Goal: Navigation & Orientation: Find specific page/section

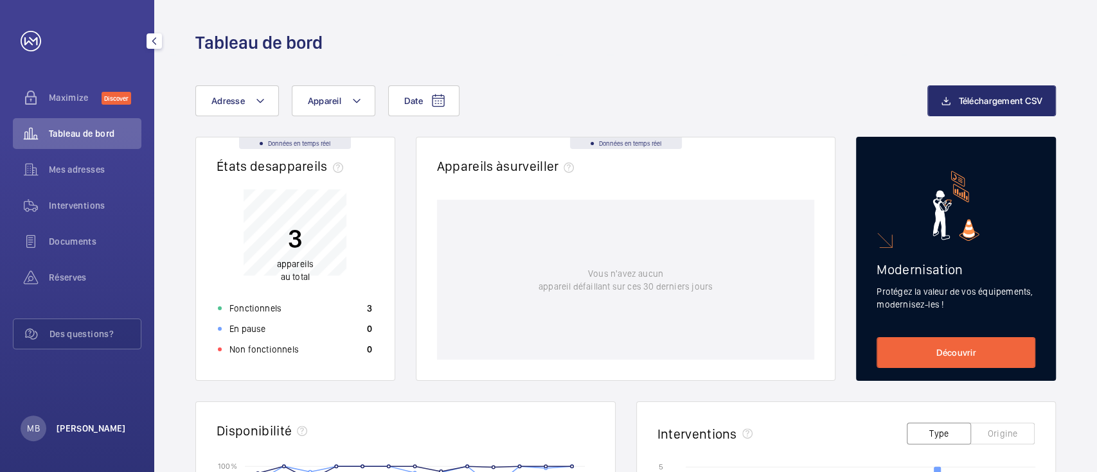
click at [91, 425] on p "[PERSON_NAME]" at bounding box center [91, 428] width 69 height 13
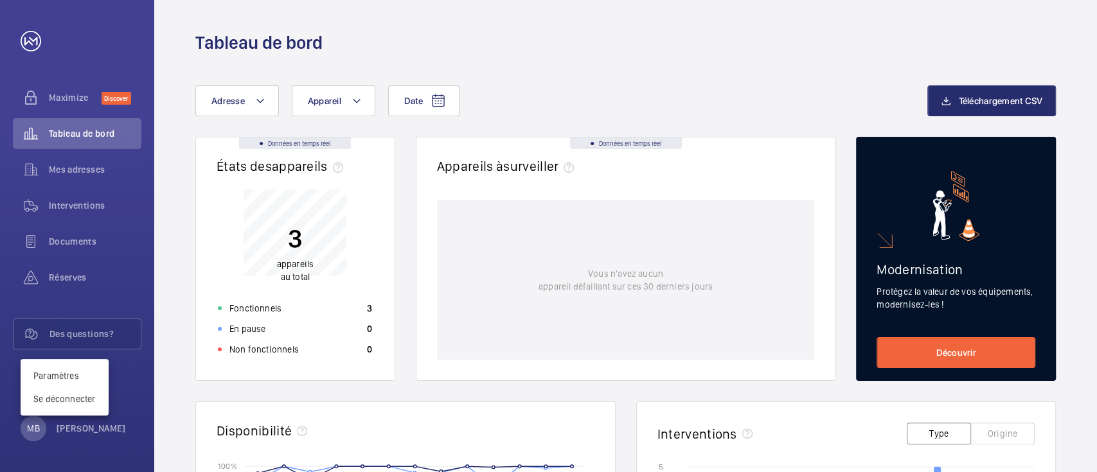
click at [73, 175] on div at bounding box center [548, 236] width 1097 height 472
click at [73, 175] on span "Mes adresses" at bounding box center [95, 169] width 93 height 13
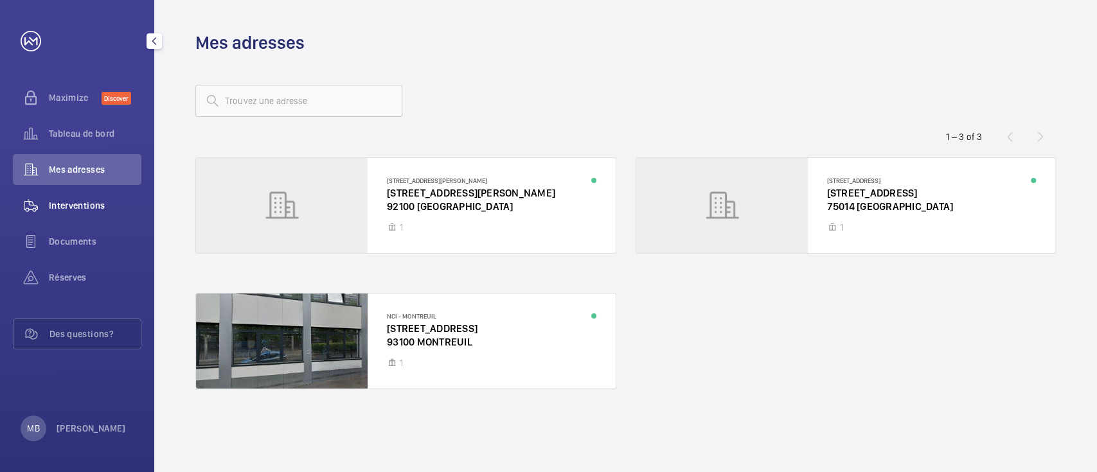
click at [80, 214] on div "Interventions" at bounding box center [77, 205] width 129 height 31
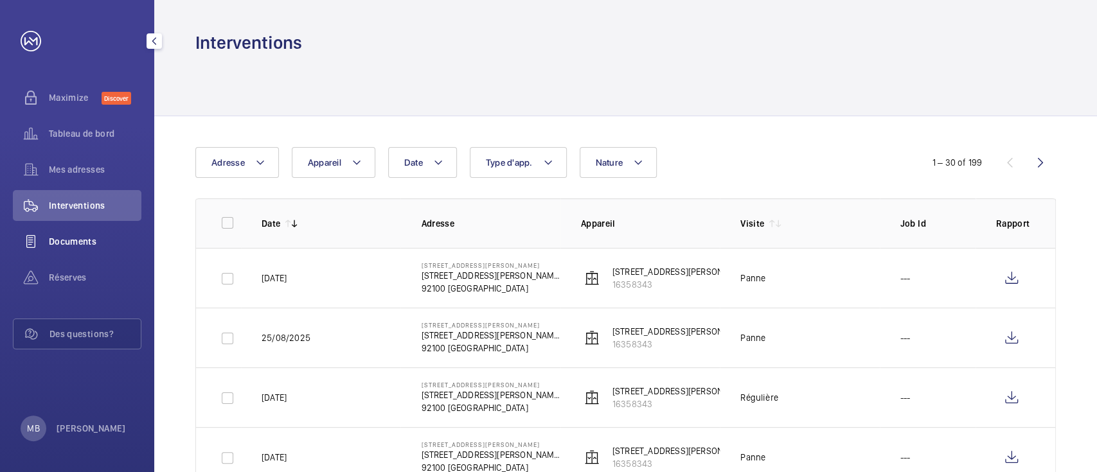
click at [80, 249] on div "Documents" at bounding box center [77, 241] width 129 height 31
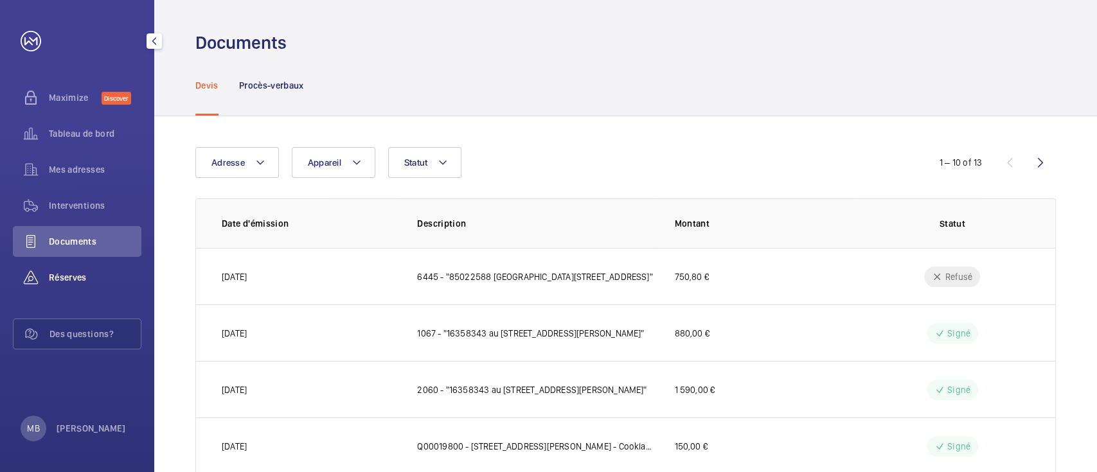
click at [80, 279] on span "Réserves" at bounding box center [95, 277] width 93 height 13
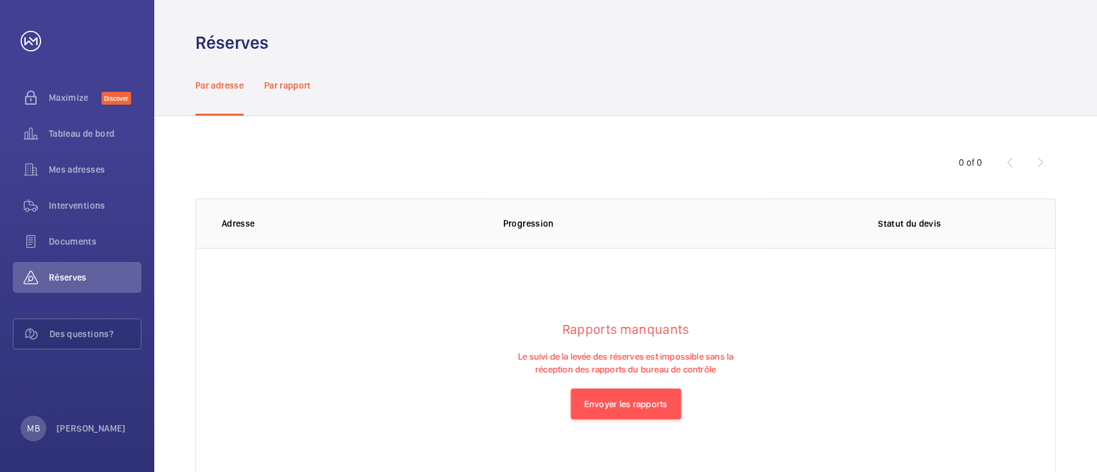
click at [274, 89] on p "Par rapport" at bounding box center [287, 85] width 47 height 13
click at [218, 84] on p "Par adresse" at bounding box center [219, 85] width 48 height 13
click at [72, 134] on span "Tableau de bord" at bounding box center [95, 133] width 93 height 13
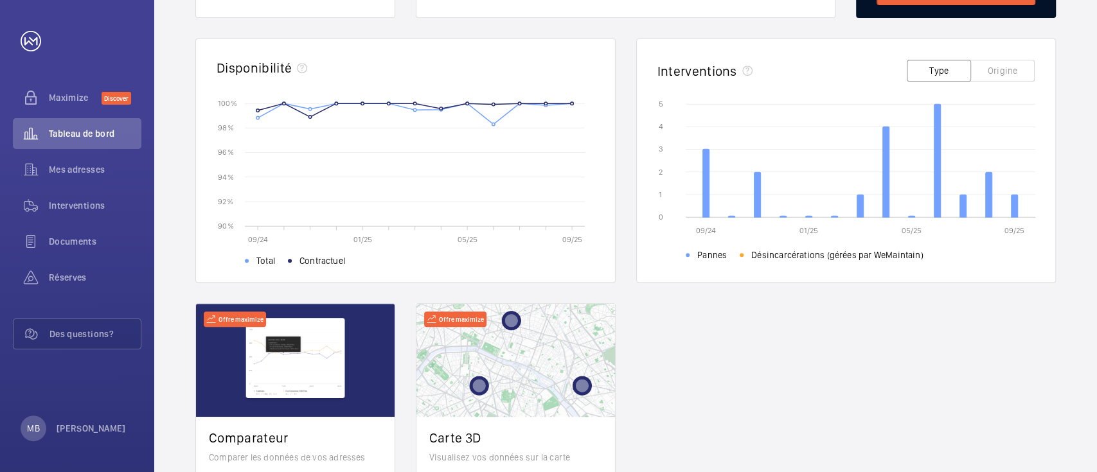
scroll to position [468, 0]
